Goal: Task Accomplishment & Management: Complete application form

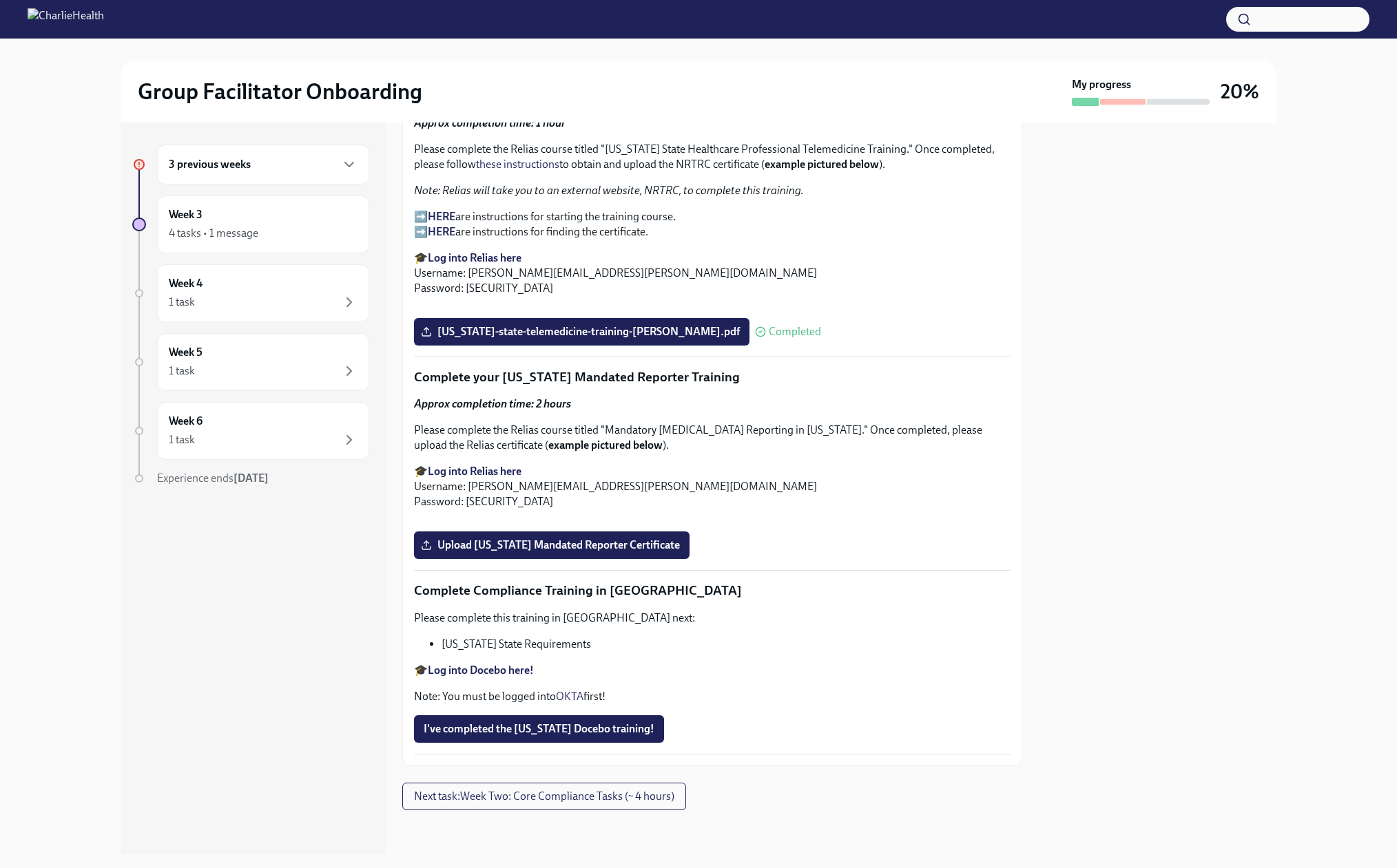
scroll to position [3252, 0]
click at [582, 538] on span "Upload [US_STATE] Mandated Reporter Certificate" at bounding box center [551, 545] width 256 height 14
click at [0, 0] on input "Upload [US_STATE] Mandated Reporter Certificate" at bounding box center [0, 0] width 0 height 0
click at [531, 736] on span "I've completed the [US_STATE] Docebo training!" at bounding box center [539, 729] width 231 height 14
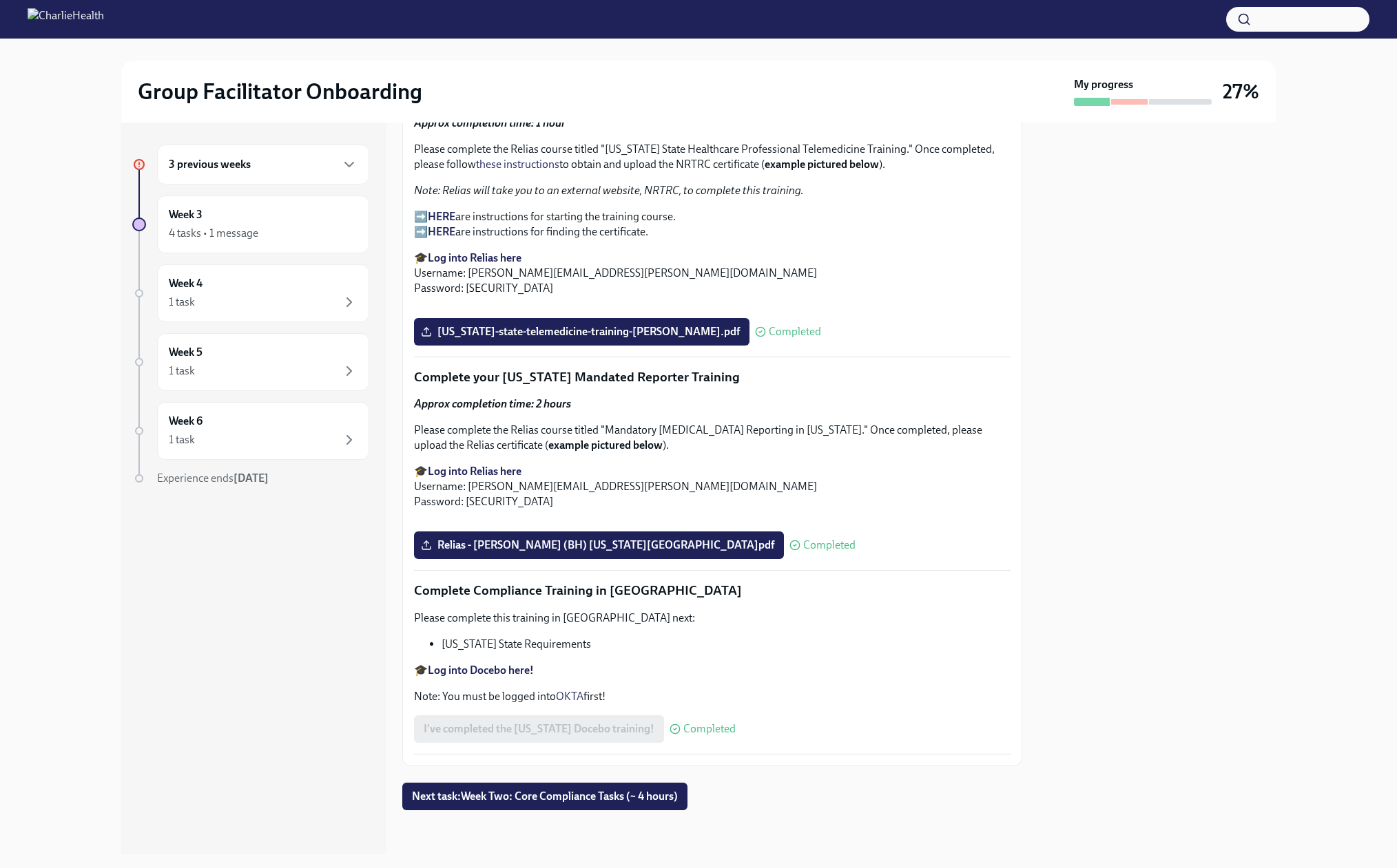
scroll to position [3245, 0]
click at [554, 803] on span "Next task : Week Two: Core Compliance Tasks (~ 4 hours)" at bounding box center [545, 796] width 266 height 14
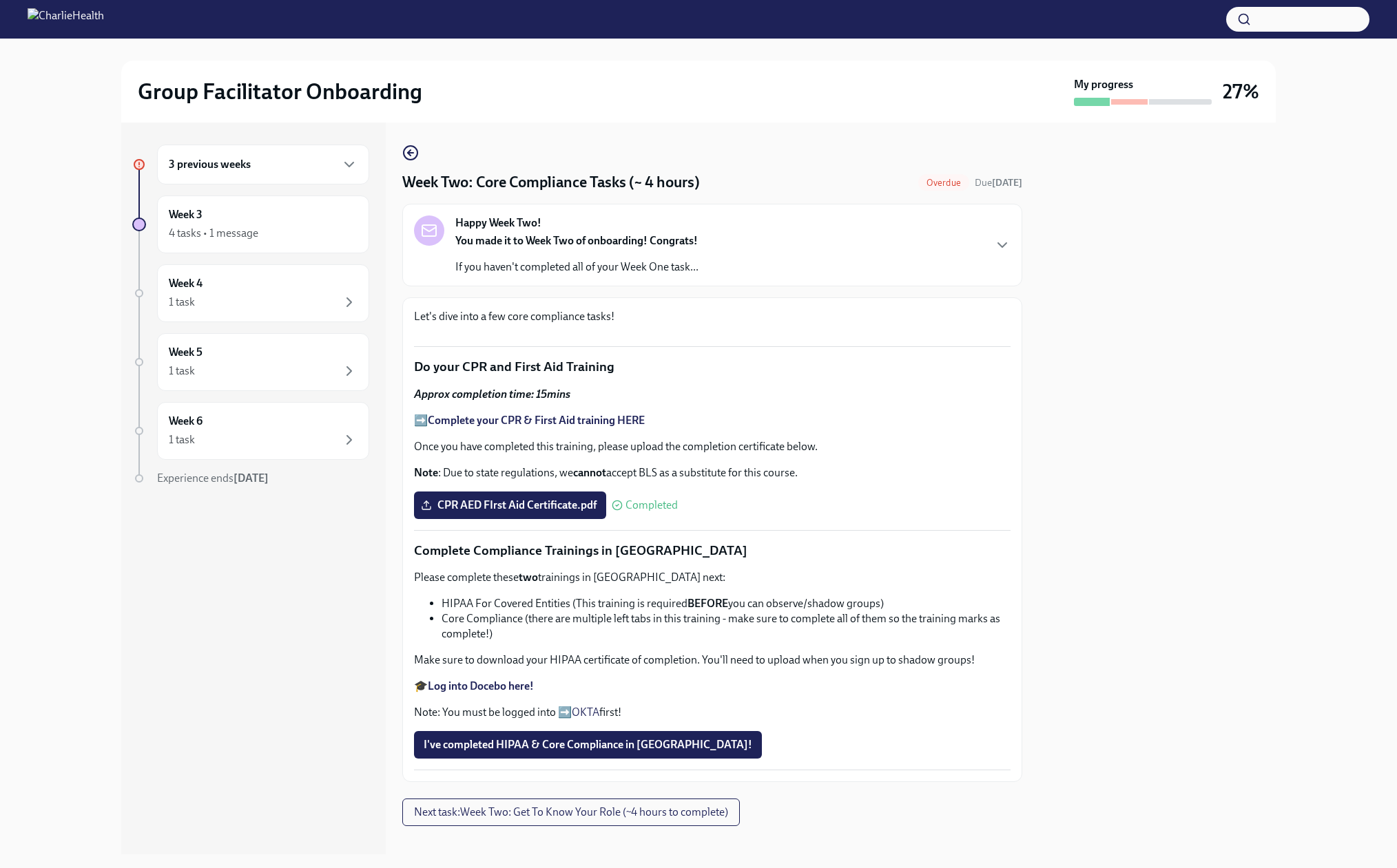
click at [287, 182] on div "3 previous weeks" at bounding box center [263, 165] width 212 height 40
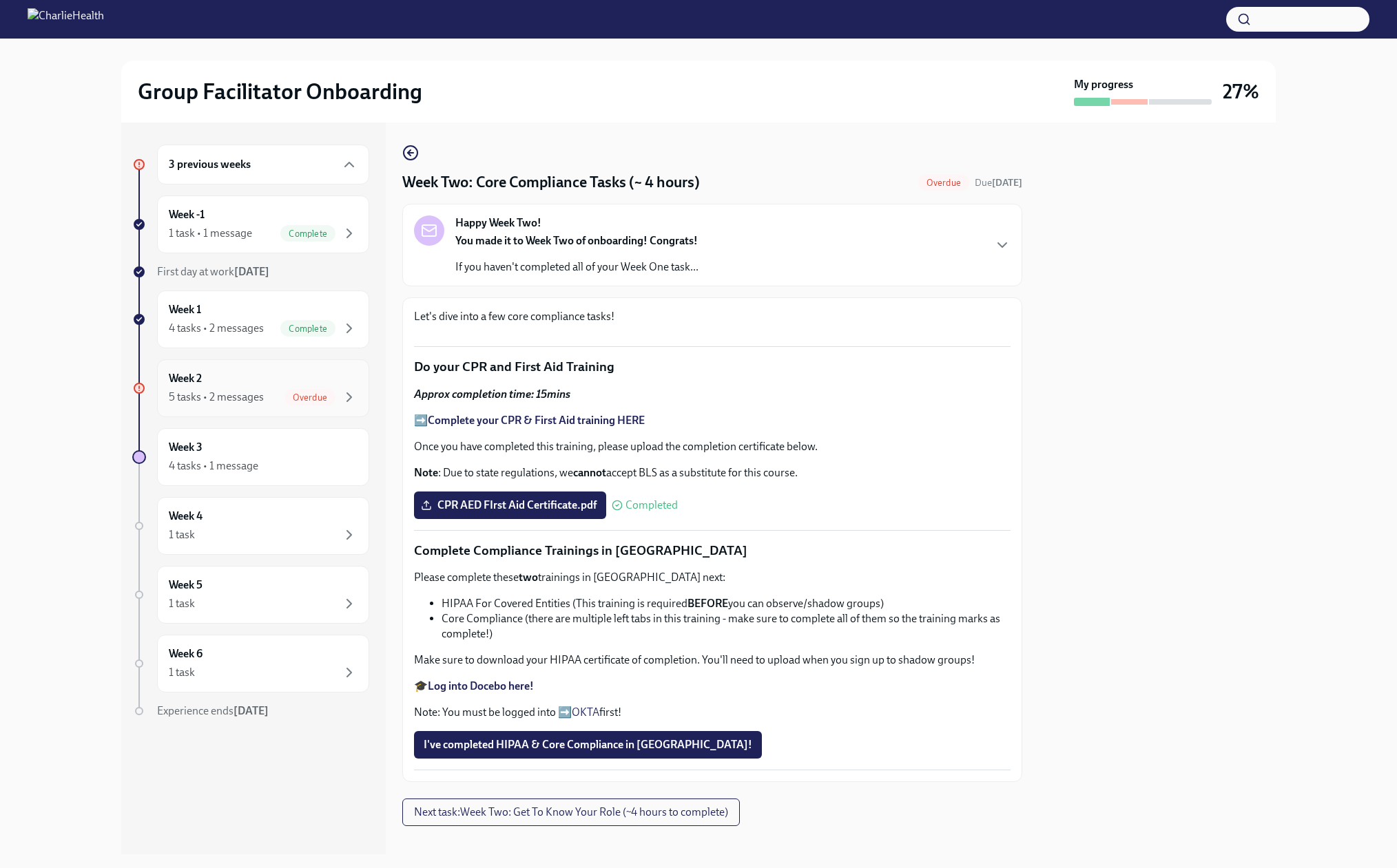
click at [285, 403] on span "Overdue" at bounding box center [310, 398] width 51 height 10
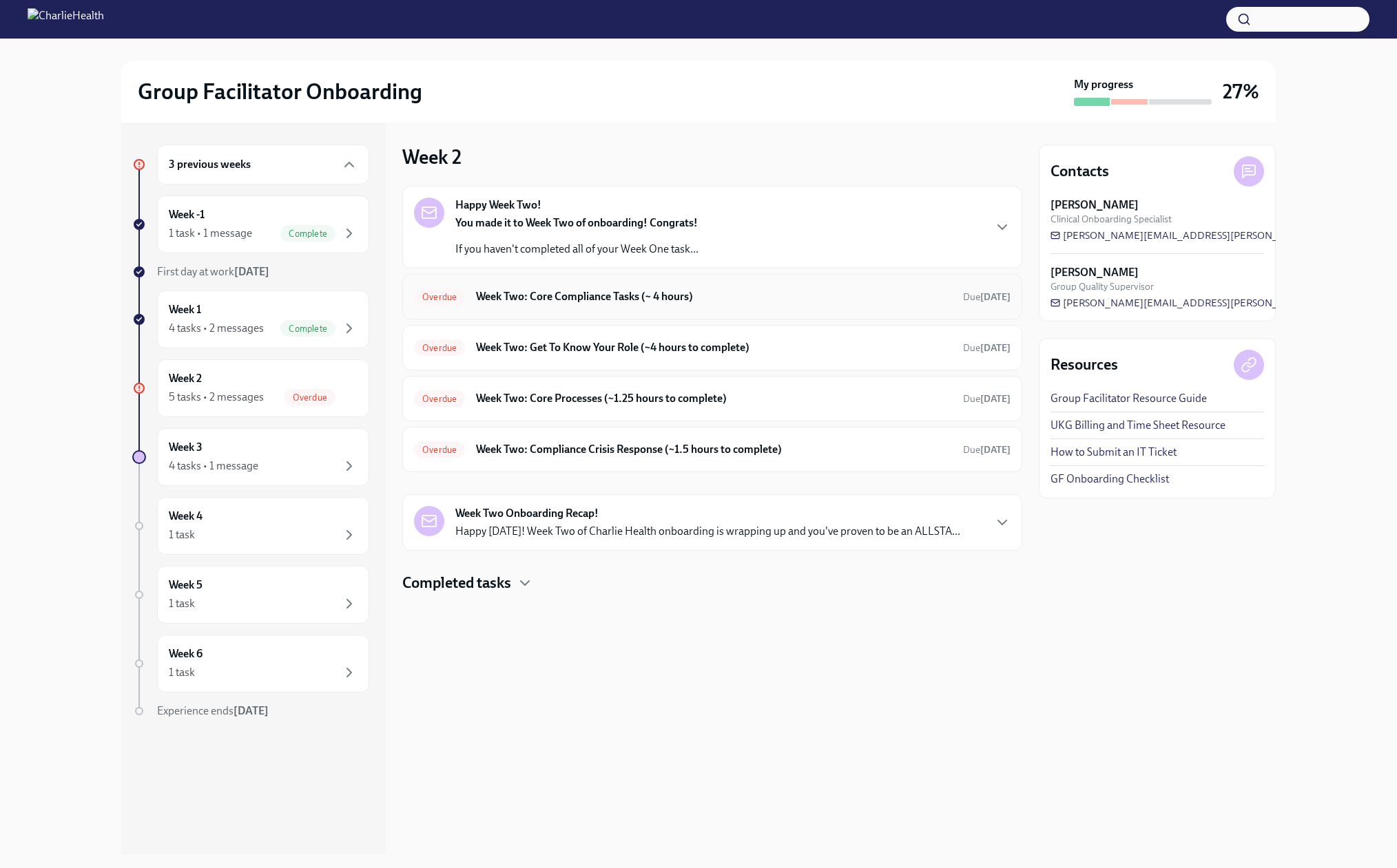
click at [502, 304] on h6 "Week Two: Core Compliance Tasks (~ 4 hours)" at bounding box center [713, 296] width 476 height 15
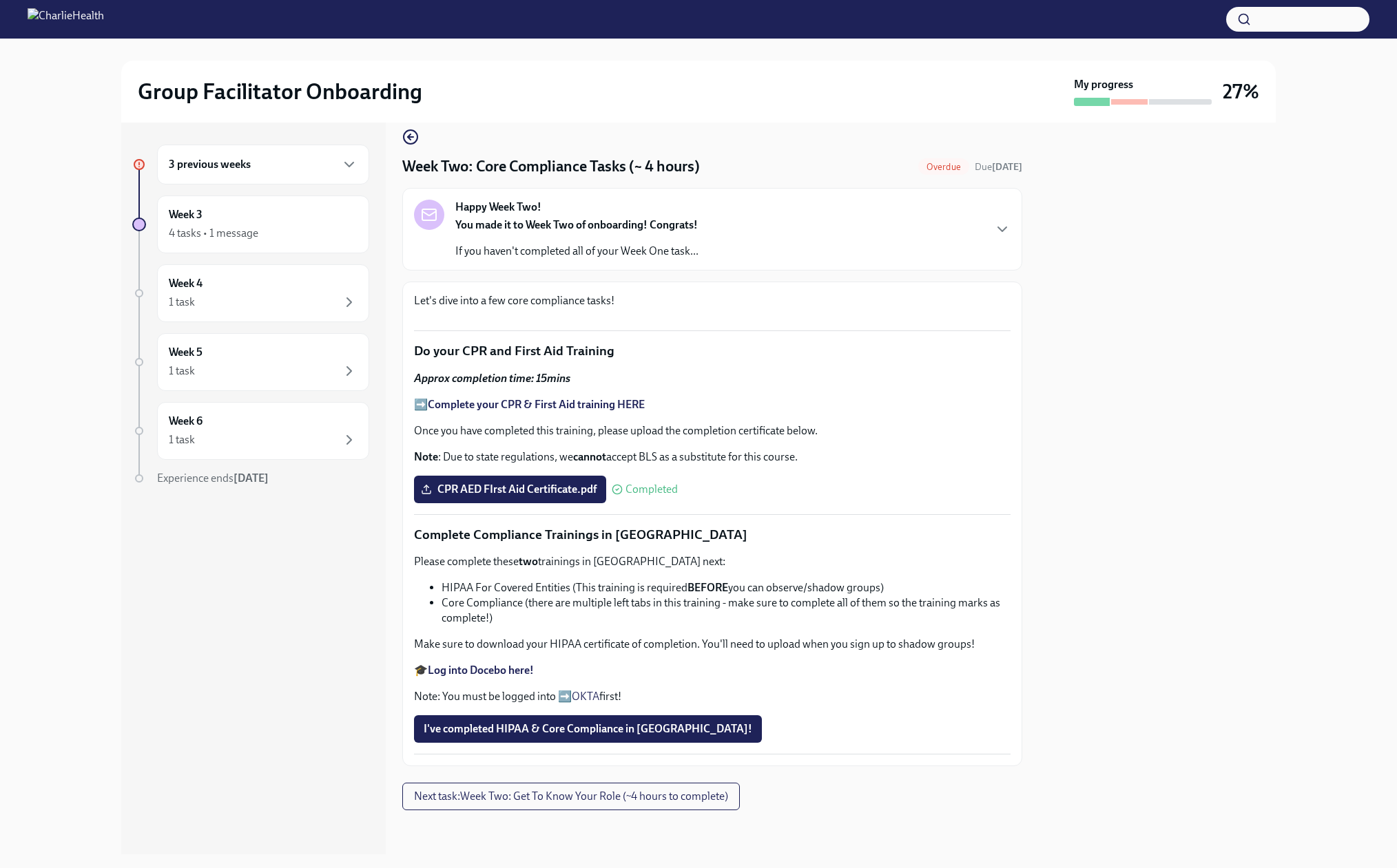
scroll to position [207, 0]
click at [240, 310] on div "1 task" at bounding box center [262, 302] width 189 height 16
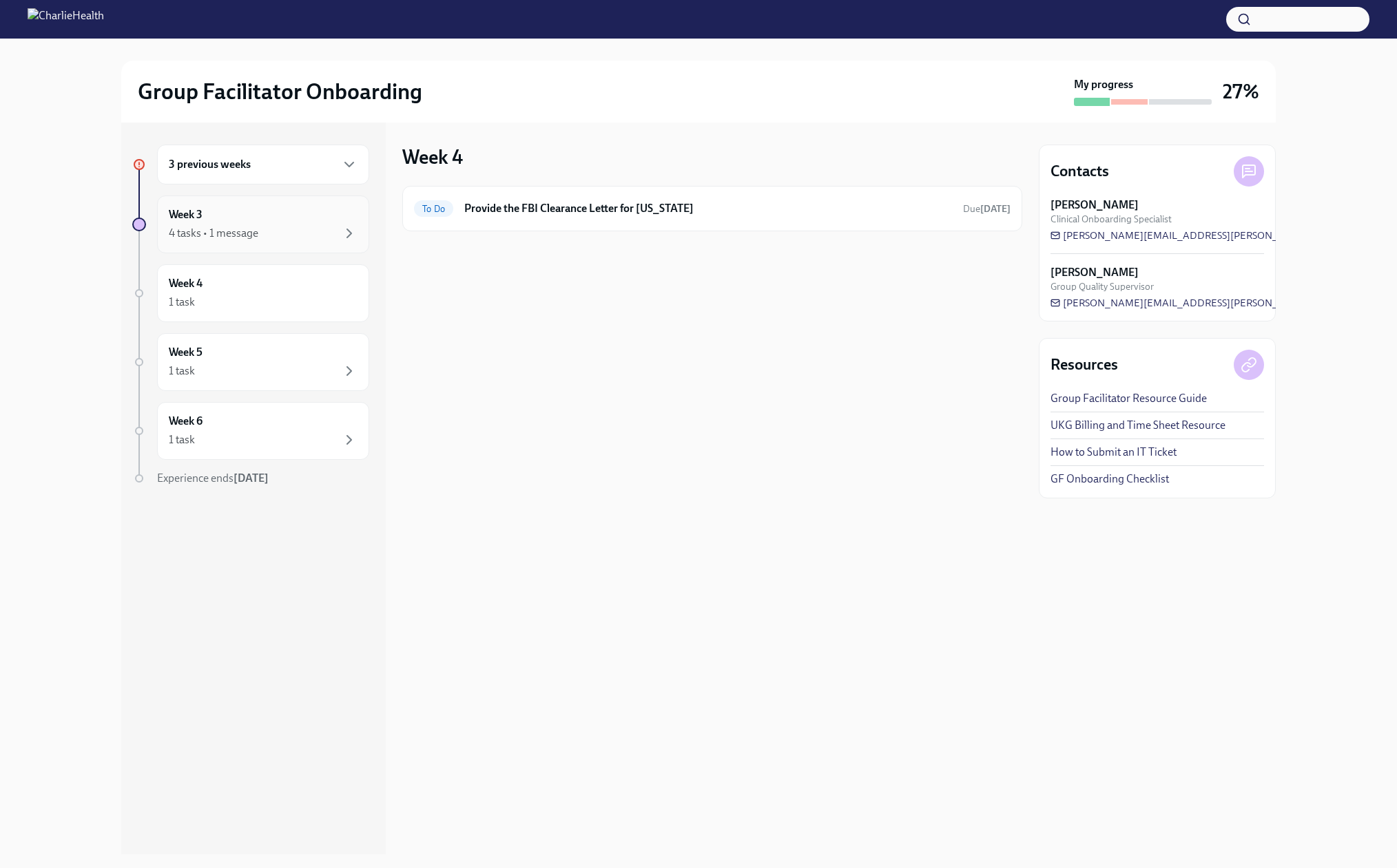
click at [227, 241] on div "4 tasks • 1 message" at bounding box center [213, 233] width 90 height 15
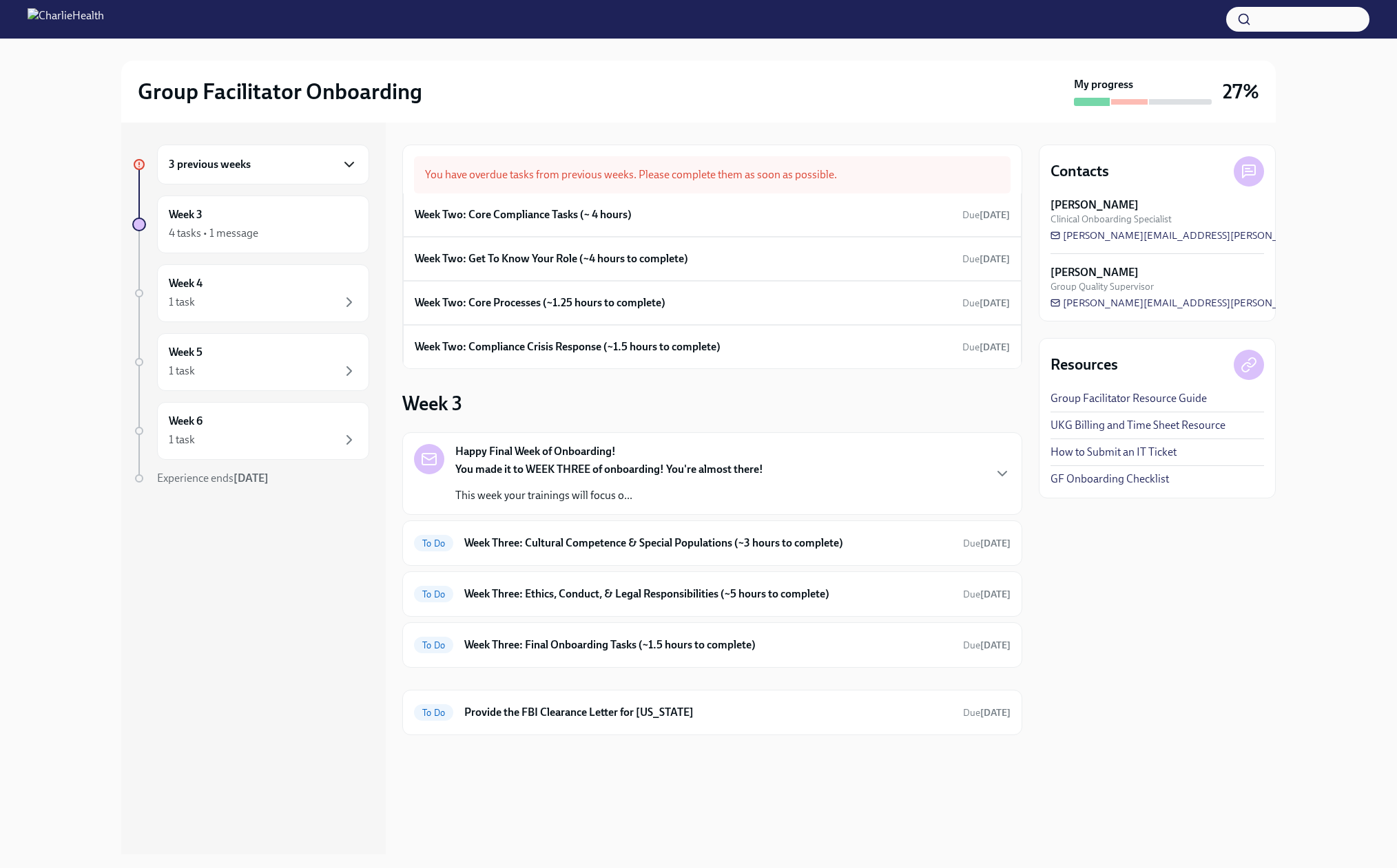
click at [349, 173] on icon "button" at bounding box center [349, 165] width 16 height 16
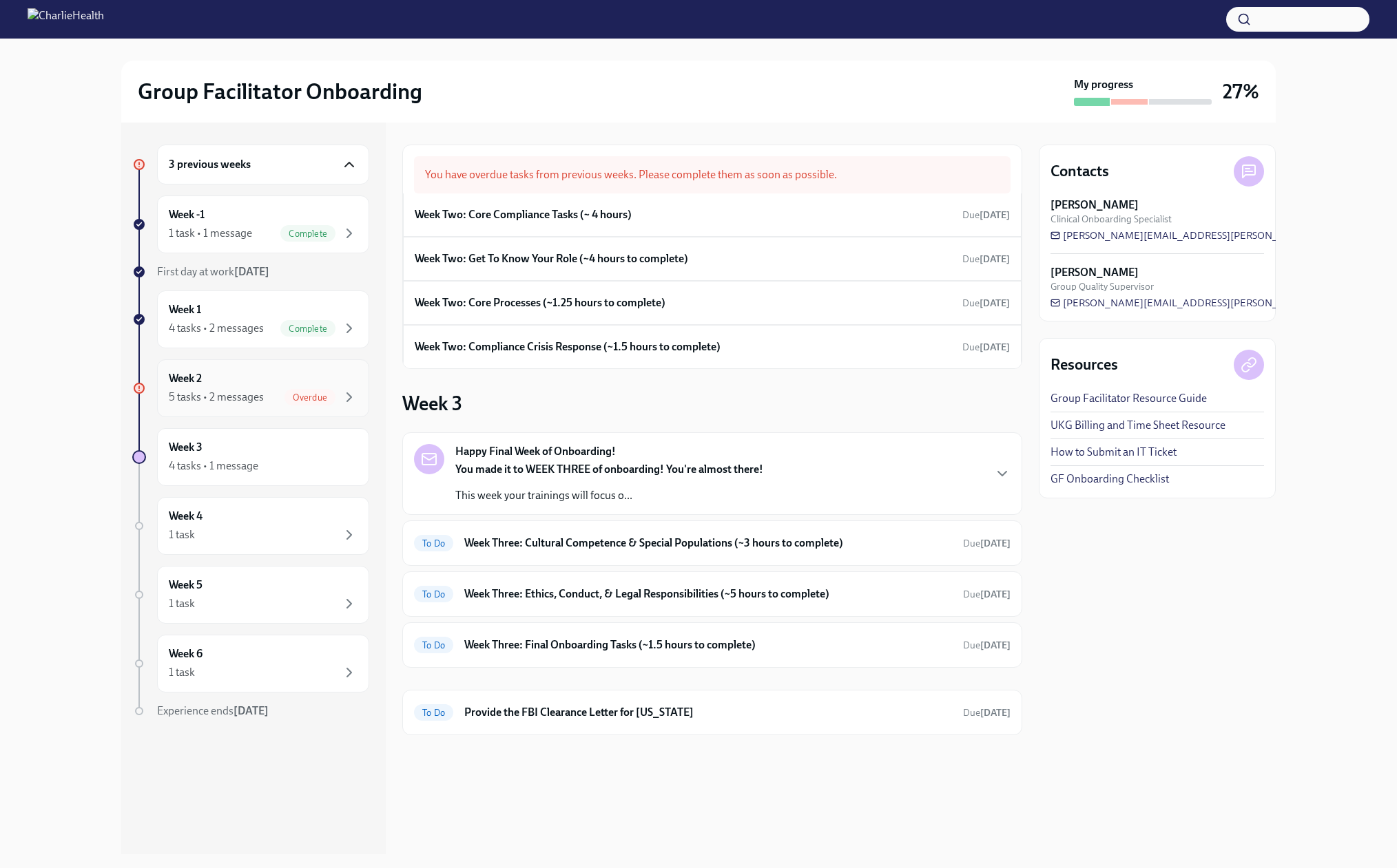
click at [257, 406] on div "Week 2 5 tasks • 2 messages Overdue" at bounding box center [262, 388] width 189 height 35
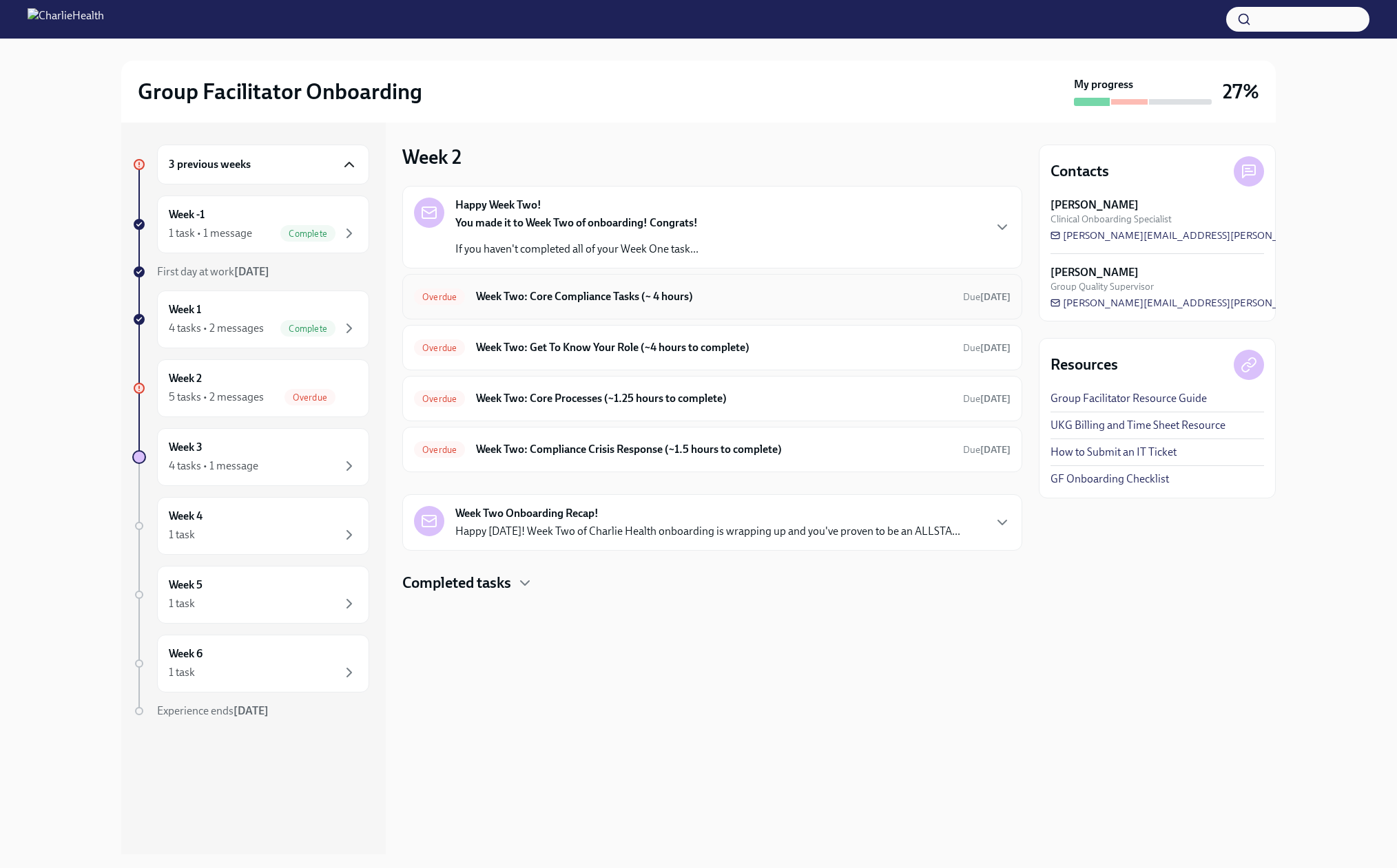
click at [532, 304] on h6 "Week Two: Core Compliance Tasks (~ 4 hours)" at bounding box center [713, 296] width 476 height 15
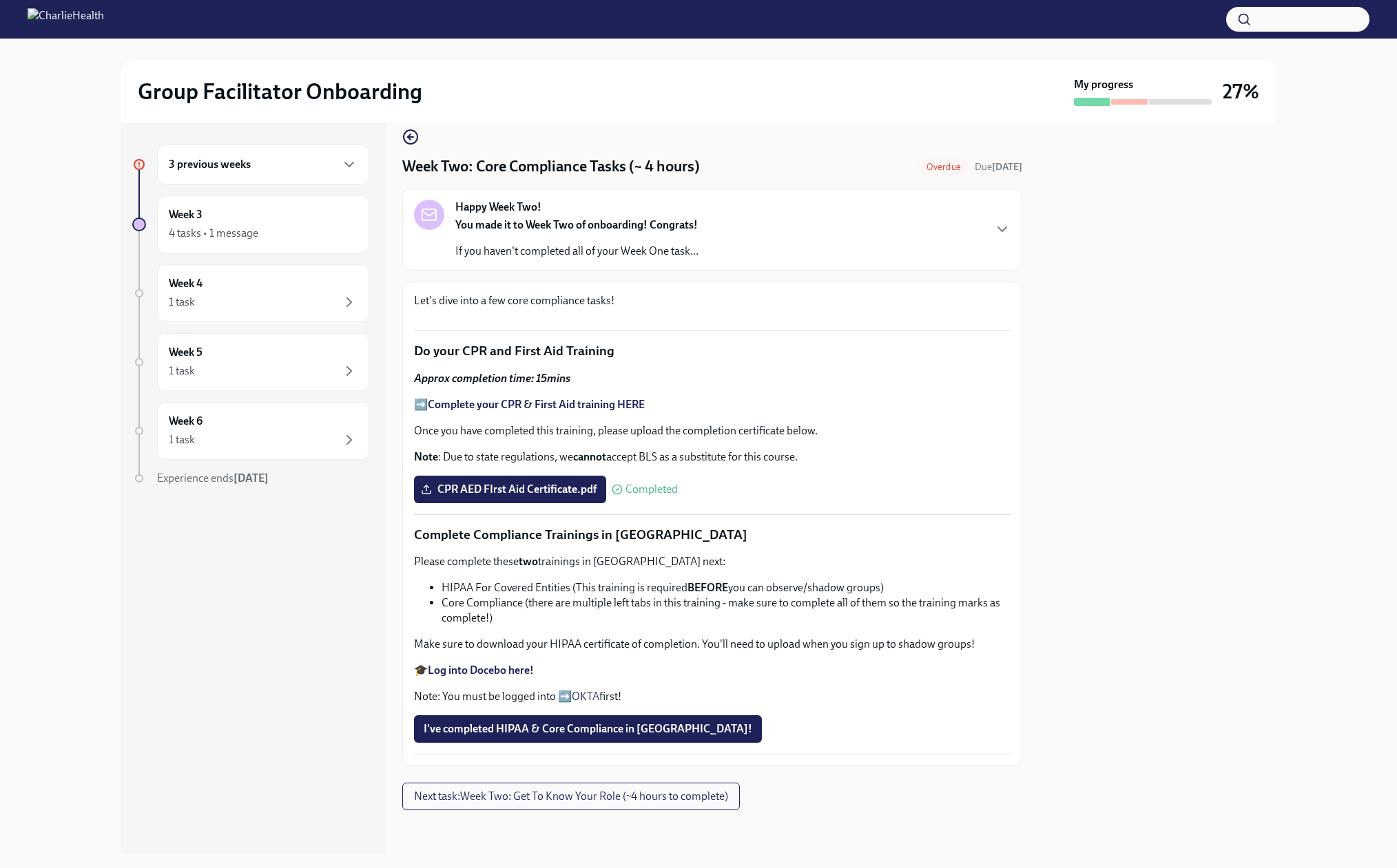
scroll to position [694, 0]
click at [507, 670] on strong "Log into Docebo here!" at bounding box center [481, 670] width 106 height 13
click at [21, 174] on div "Group Facilitator Onboarding My progress 27% 3 previous weeks Week 3 4 tasks • …" at bounding box center [698, 446] width 1397 height 816
